Goal: Check status: Check status

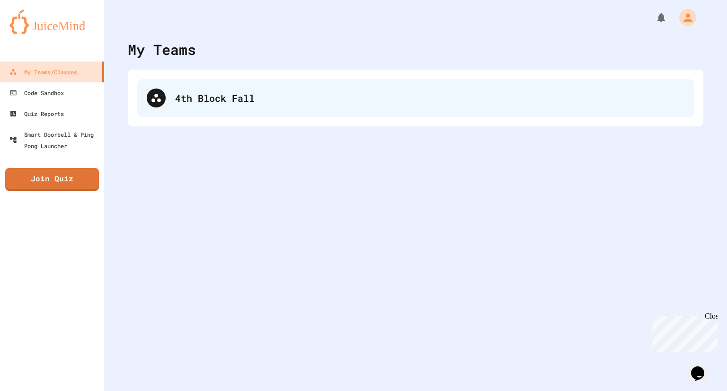
click at [168, 103] on div "4th Block Fall" at bounding box center [415, 98] width 557 height 38
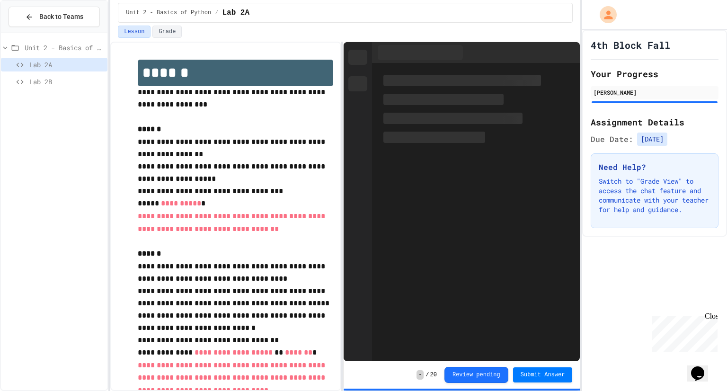
click at [47, 77] on span "Lab 2B" at bounding box center [66, 82] width 74 height 10
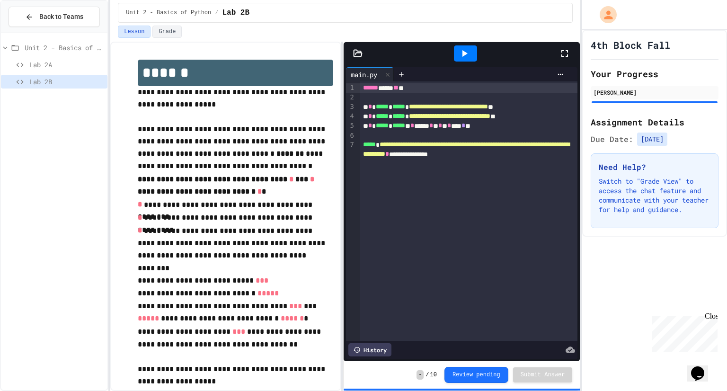
scroll to position [27, 0]
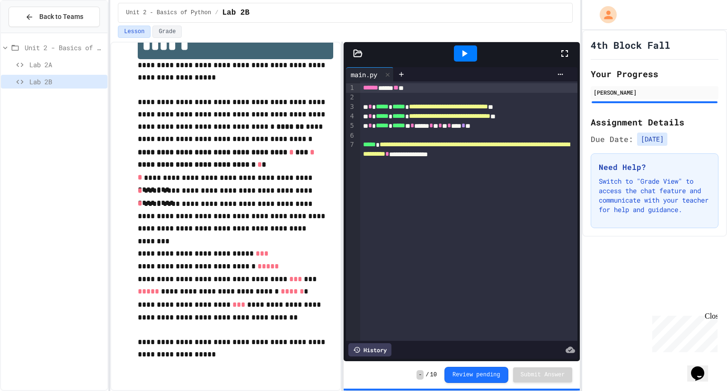
click at [465, 52] on icon at bounding box center [464, 53] width 5 height 7
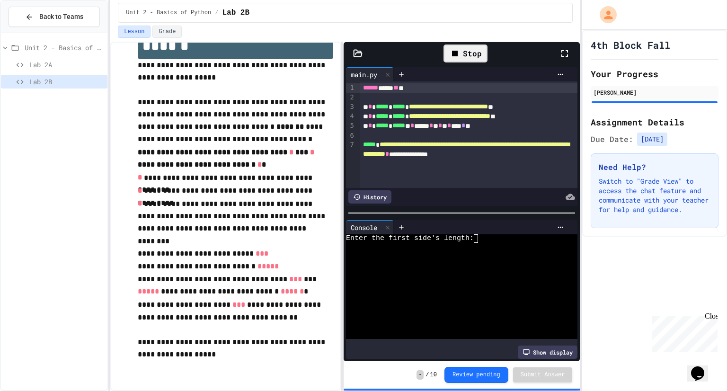
click at [516, 302] on div at bounding box center [456, 299] width 221 height 9
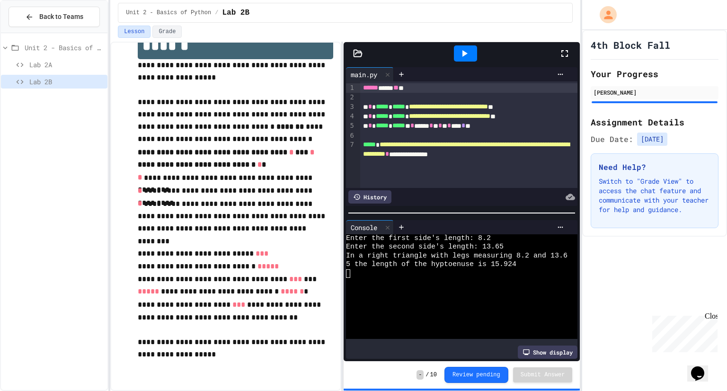
click at [382, 197] on div "History" at bounding box center [369, 196] width 43 height 13
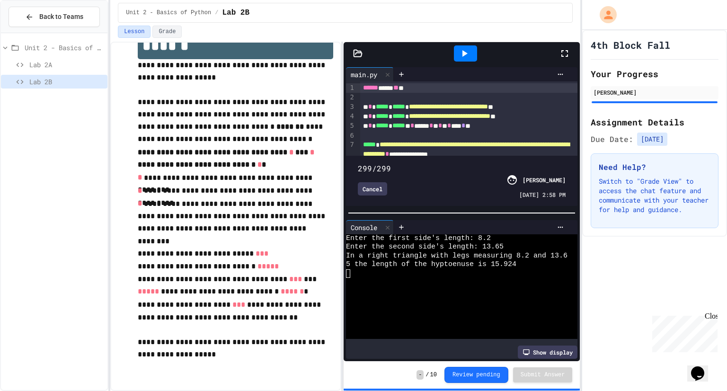
drag, startPoint x: 562, startPoint y: 158, endPoint x: 576, endPoint y: 181, distance: 26.9
click at [576, 181] on div "299/299 Cancel [PERSON_NAME] [DATE] 2:58 PM" at bounding box center [462, 181] width 232 height 50
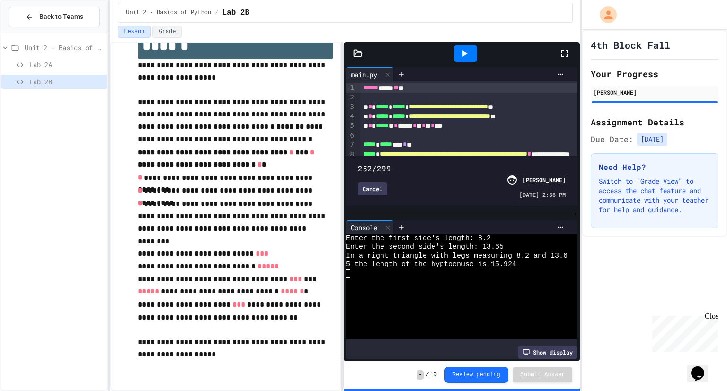
drag, startPoint x: 564, startPoint y: 161, endPoint x: 533, endPoint y: 166, distance: 31.5
click at [533, 166] on div "252/299 Cancel [PERSON_NAME] [DATE] 2:56 PM" at bounding box center [461, 180] width 227 height 45
click at [533, 166] on div "252/299" at bounding box center [462, 168] width 208 height 11
type input "***"
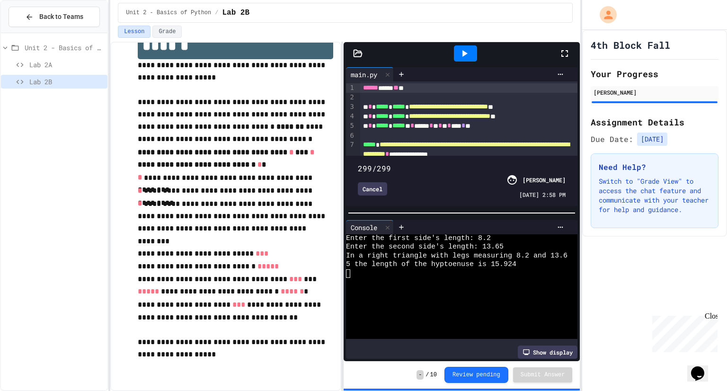
drag, startPoint x: 532, startPoint y: 159, endPoint x: 629, endPoint y: 184, distance: 99.8
click at [629, 184] on div "**********" at bounding box center [363, 195] width 727 height 391
click at [372, 183] on div "Cancel" at bounding box center [372, 188] width 29 height 13
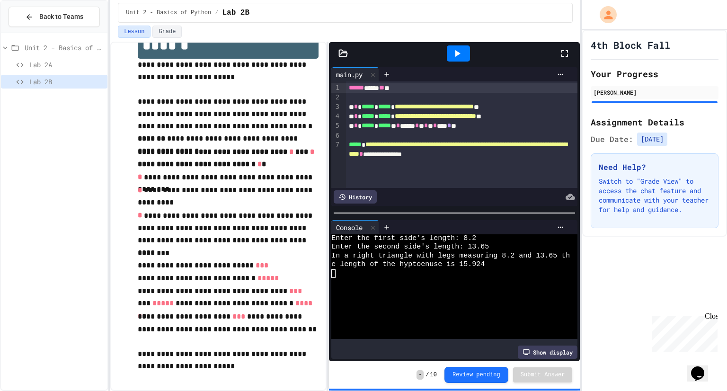
click at [330, 133] on div "**********" at bounding box center [345, 216] width 470 height 349
